Goal: Information Seeking & Learning: Find specific fact

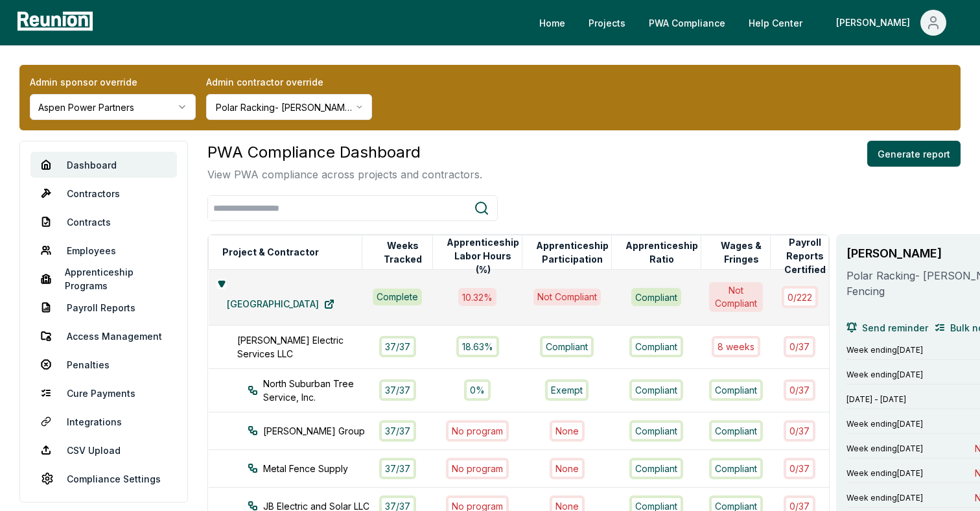
scroll to position [0, 12]
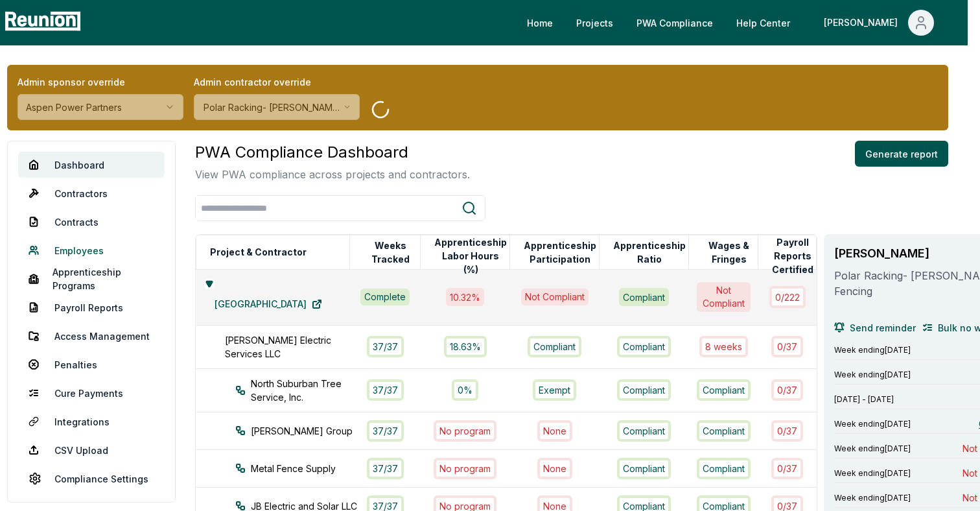
click at [100, 250] on link "Employees" at bounding box center [91, 250] width 146 height 26
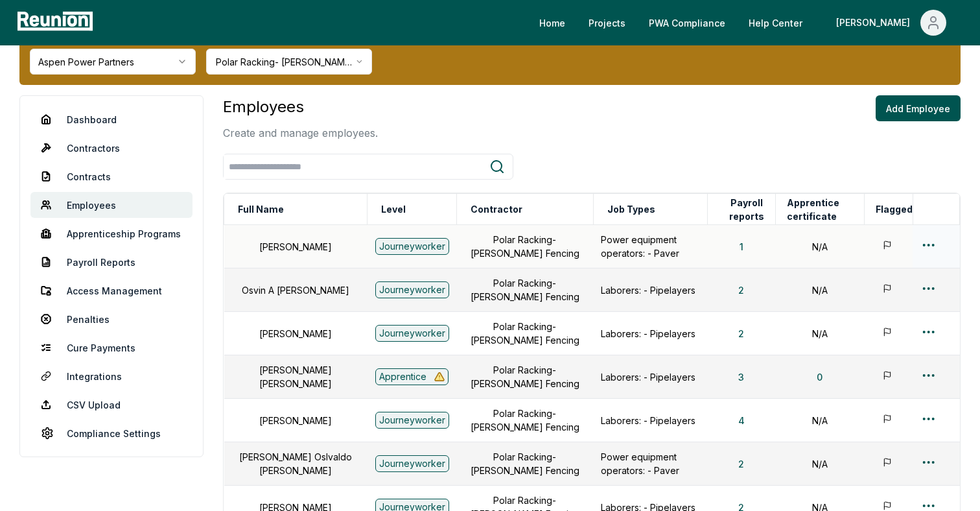
scroll to position [49, 0]
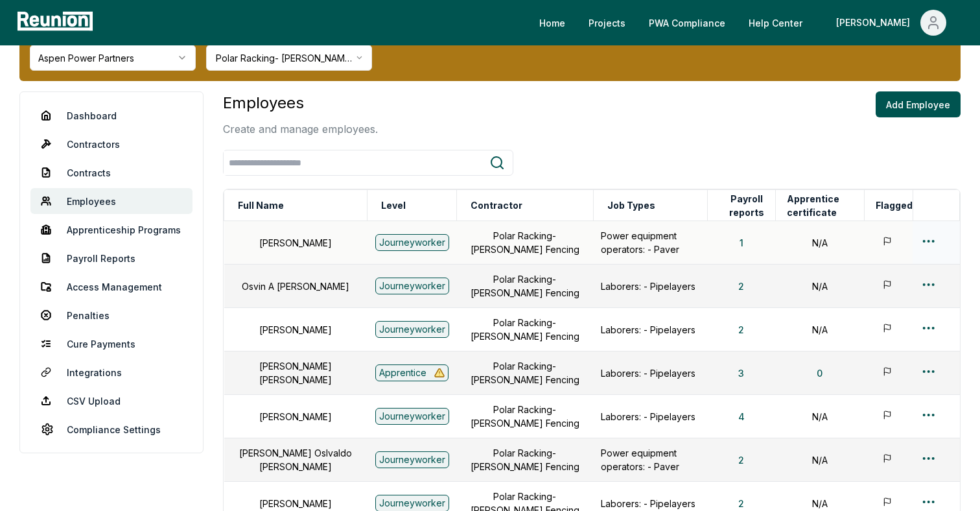
click at [926, 239] on html "Please visit us on your desktop We're working on making our marketplace mobile-…" at bounding box center [490, 384] width 980 height 867
click at [875, 297] on div "Edit" at bounding box center [907, 291] width 123 height 21
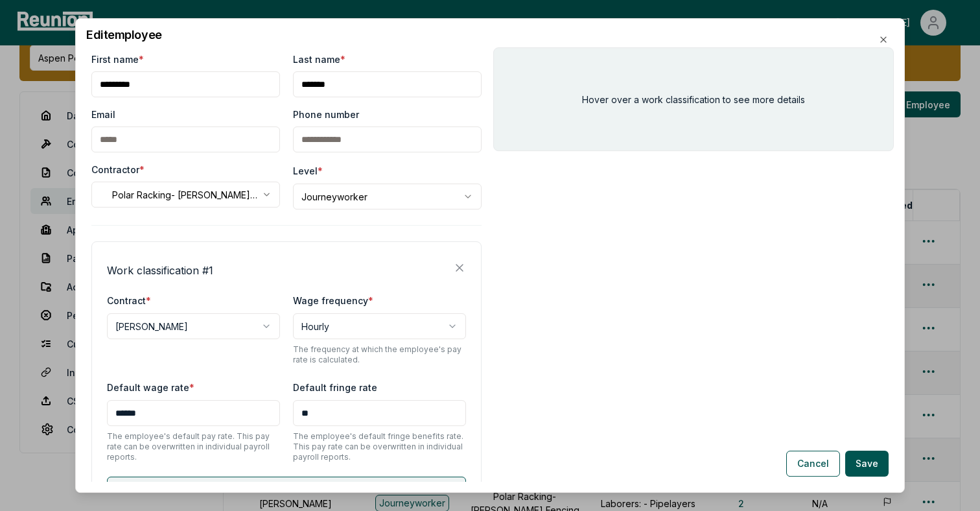
scroll to position [108, 0]
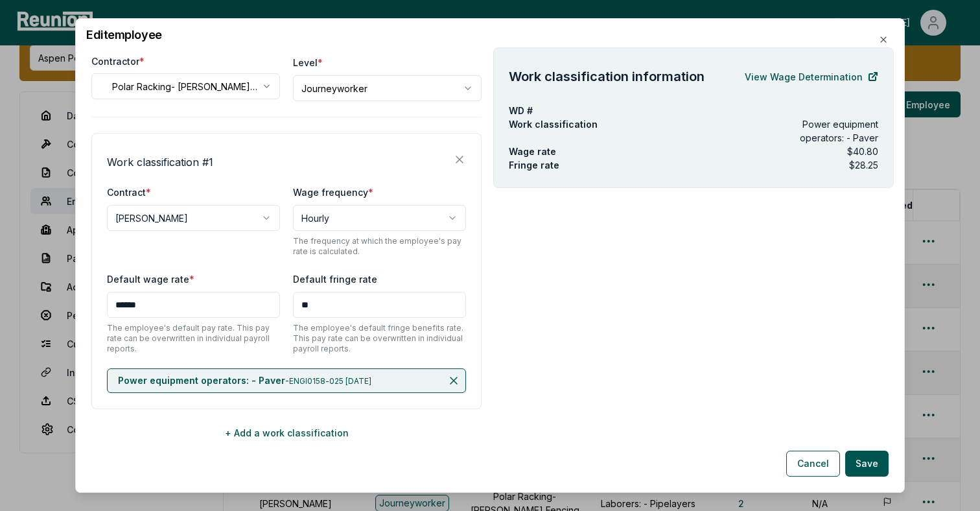
click at [310, 379] on span "ENGI0158-025 [DATE]" at bounding box center [330, 381] width 82 height 10
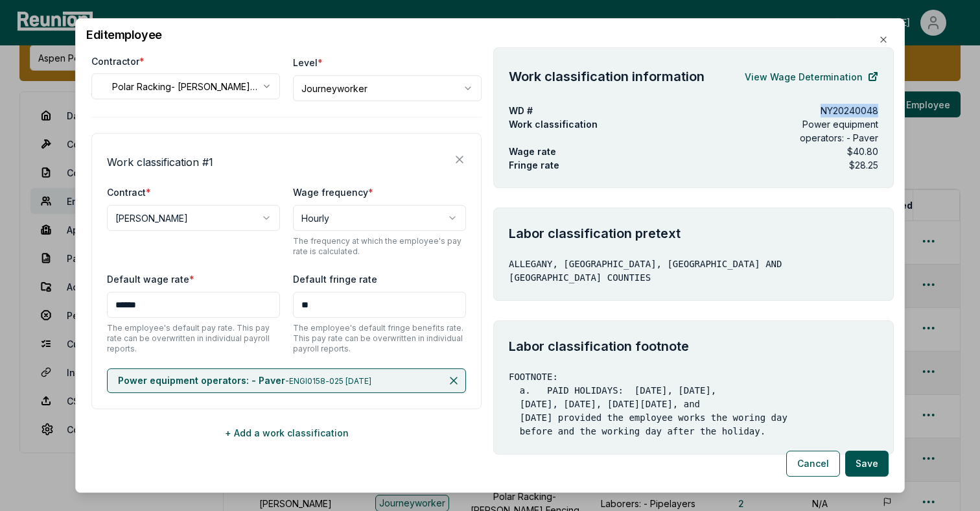
drag, startPoint x: 878, startPoint y: 110, endPoint x: 812, endPoint y: 110, distance: 65.5
click at [812, 111] on div "WD # NY20240048" at bounding box center [693, 111] width 369 height 14
copy p "NY20240048"
drag, startPoint x: 703, startPoint y: 78, endPoint x: 504, endPoint y: 80, distance: 199.0
click at [504, 80] on div "Work classification information View Wage Determination WD # NY20240048 Work cl…" at bounding box center [693, 117] width 401 height 141
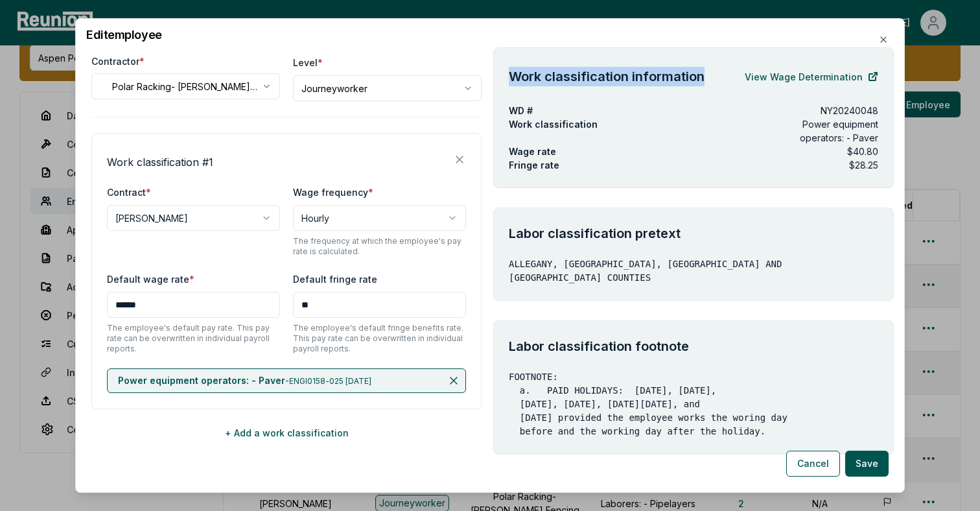
copy h4 "Work classification information"
click at [754, 115] on div "WD # NY20240048" at bounding box center [693, 111] width 369 height 14
click at [791, 80] on link "View Wage Determination" at bounding box center [812, 77] width 134 height 26
